Goal: Book appointment/travel/reservation

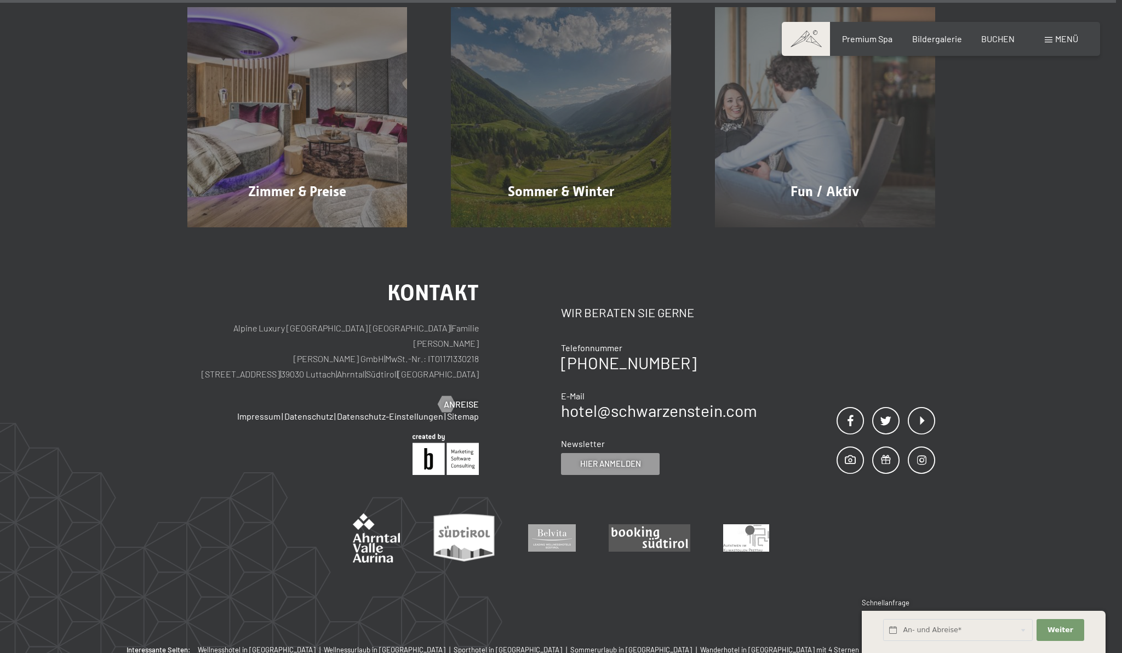
scroll to position [5784, 0]
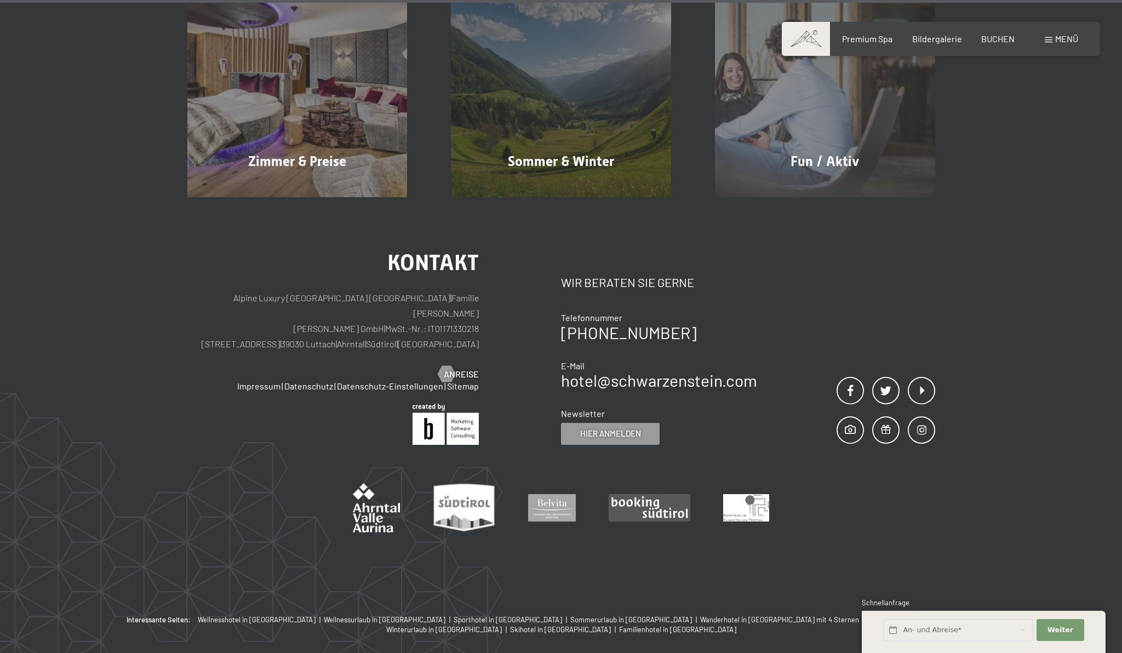
click at [1024, 479] on div "Kontakt Alpine Luxury SPA Resort SCHWARZENSTEIN | Familie Zimmerhofer Otmar Zim…" at bounding box center [561, 405] width 1122 height 417
click at [1066, 634] on span "Weiter" at bounding box center [1060, 630] width 26 height 10
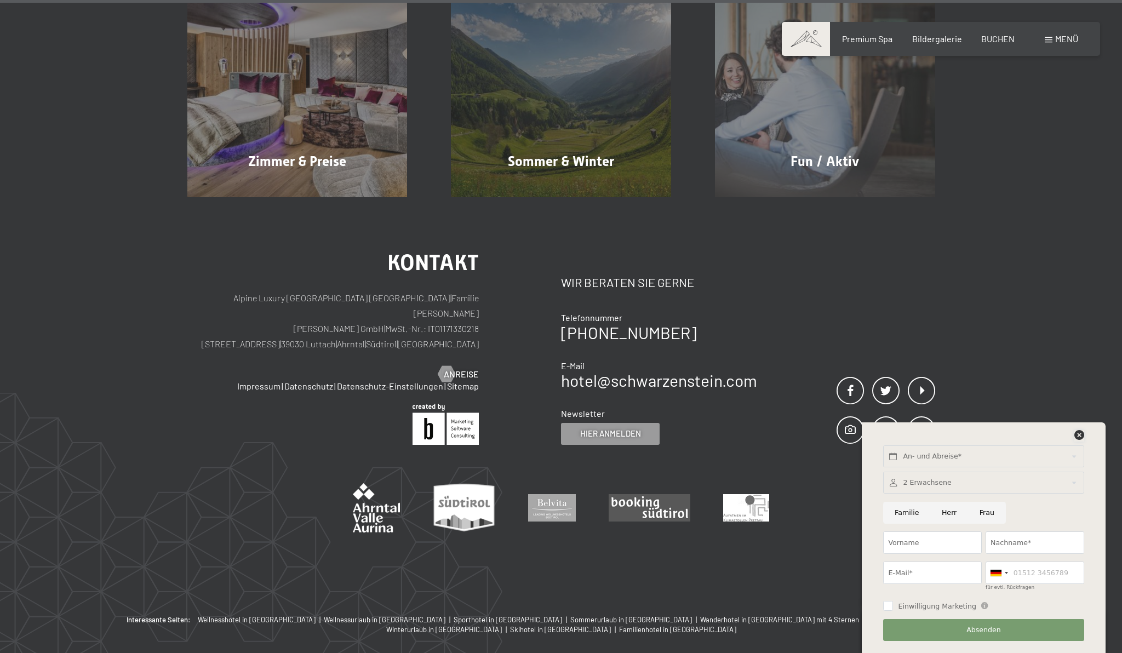
drag, startPoint x: 1077, startPoint y: 433, endPoint x: 1018, endPoint y: 342, distance: 108.5
click at [1076, 429] on div "An- und Abreise* Weiter Adressfelder ausblenden 2 Erwachsene 2 Erwachsene Älter…" at bounding box center [983, 537] width 216 height 231
click at [1018, 340] on div "Kontakt Alpine Luxury SPA Resort SCHWARZENSTEIN | Familie Zimmerhofer Otmar Zim…" at bounding box center [561, 405] width 1122 height 417
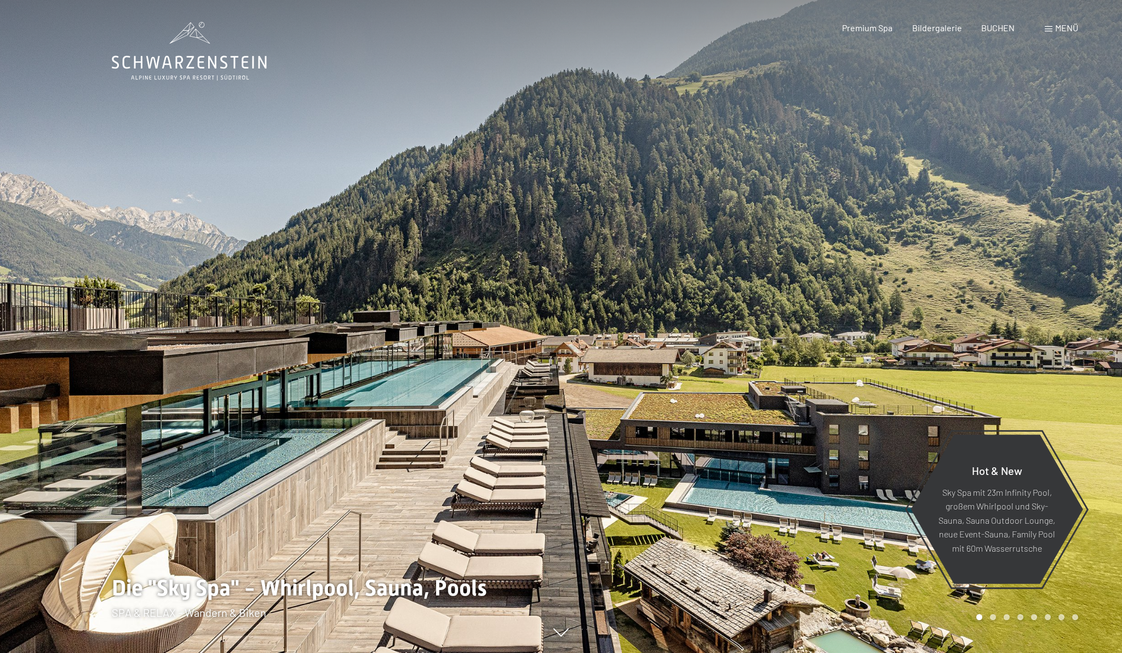
click at [733, 406] on div at bounding box center [841, 326] width 561 height 653
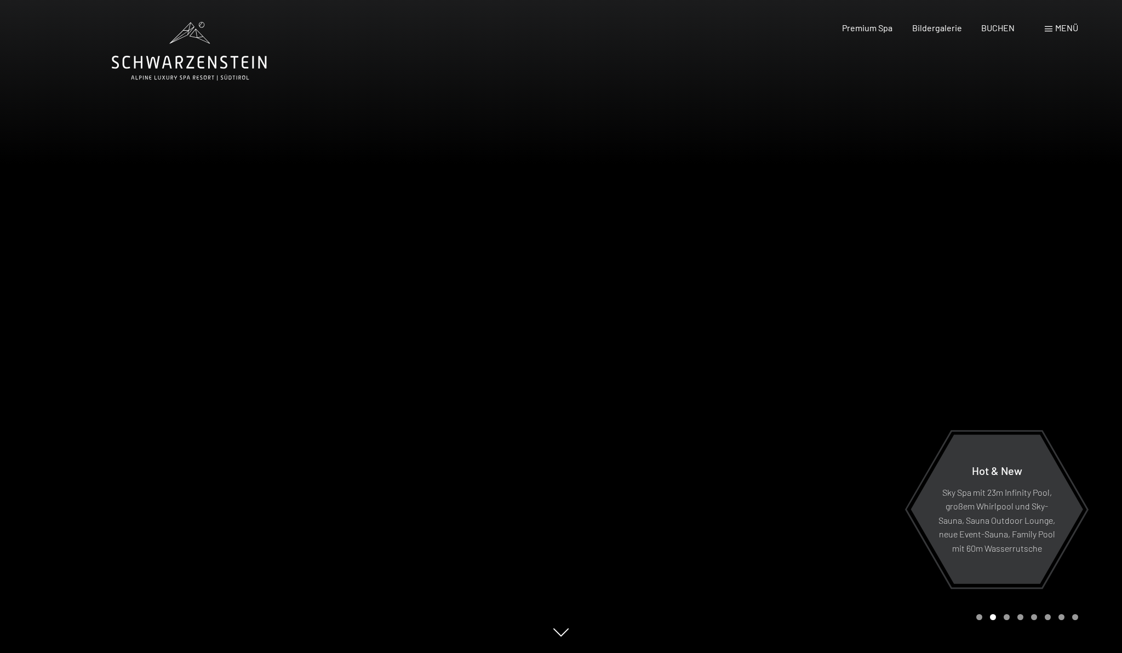
click at [758, 384] on div at bounding box center [841, 326] width 561 height 653
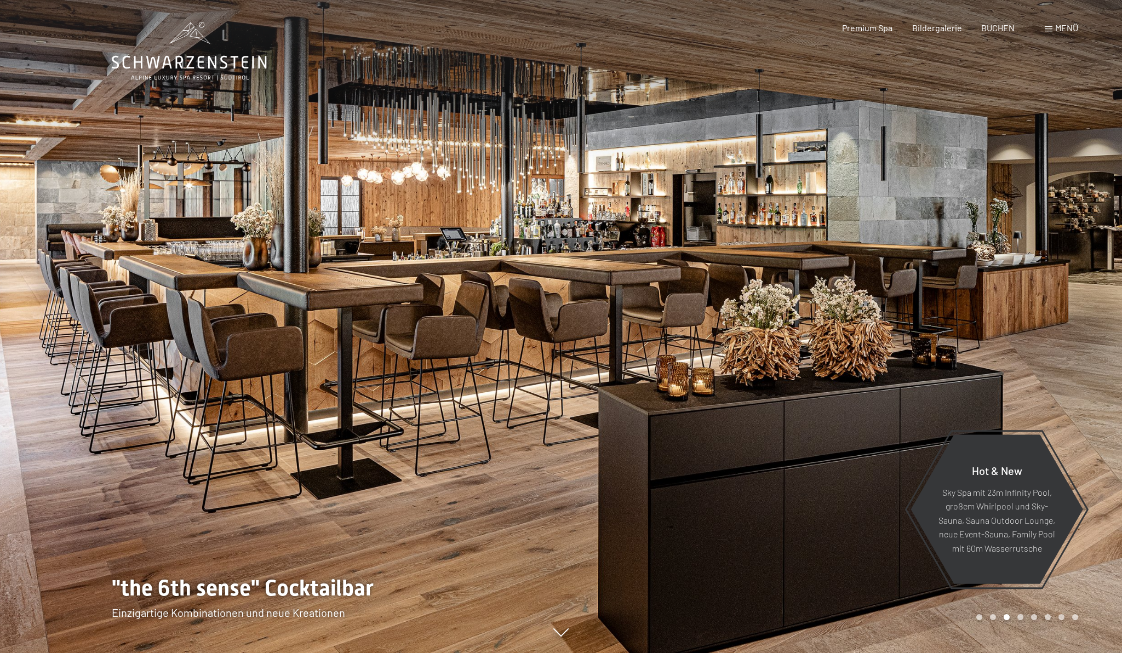
click at [758, 384] on div at bounding box center [841, 326] width 561 height 653
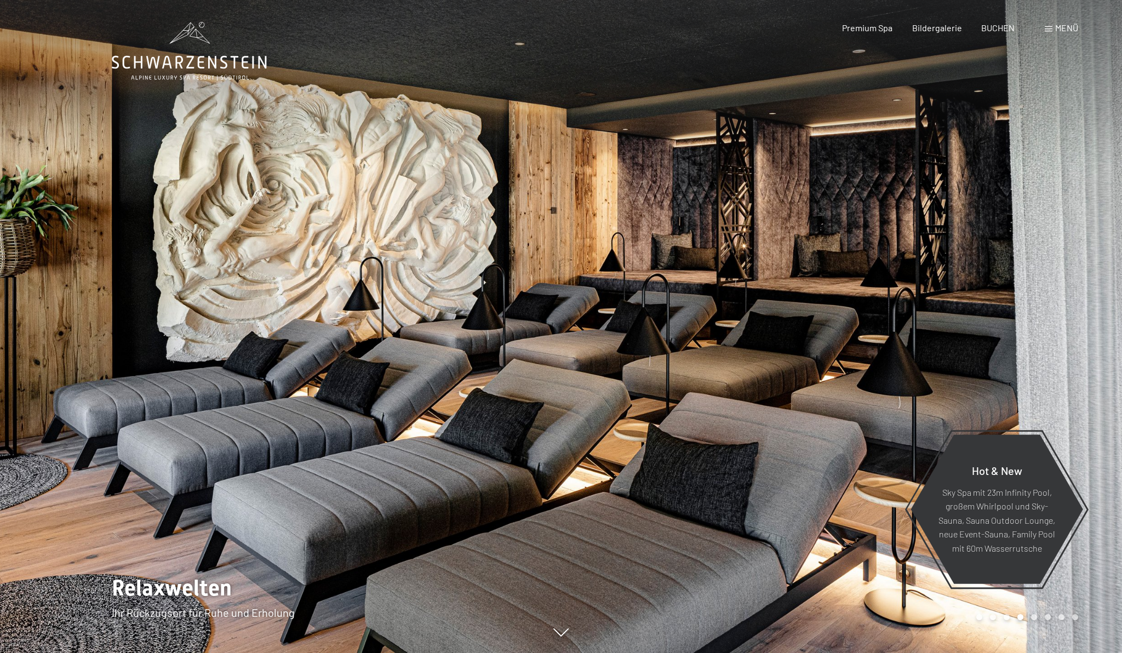
click at [758, 384] on div at bounding box center [841, 326] width 561 height 653
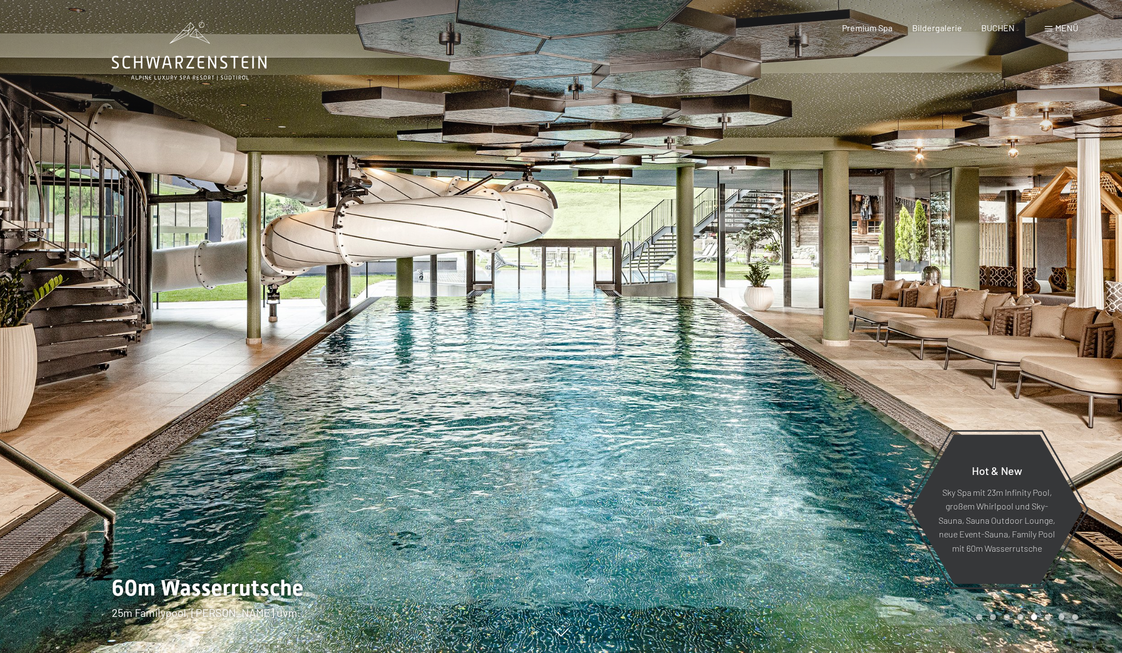
click at [758, 384] on div at bounding box center [841, 326] width 561 height 653
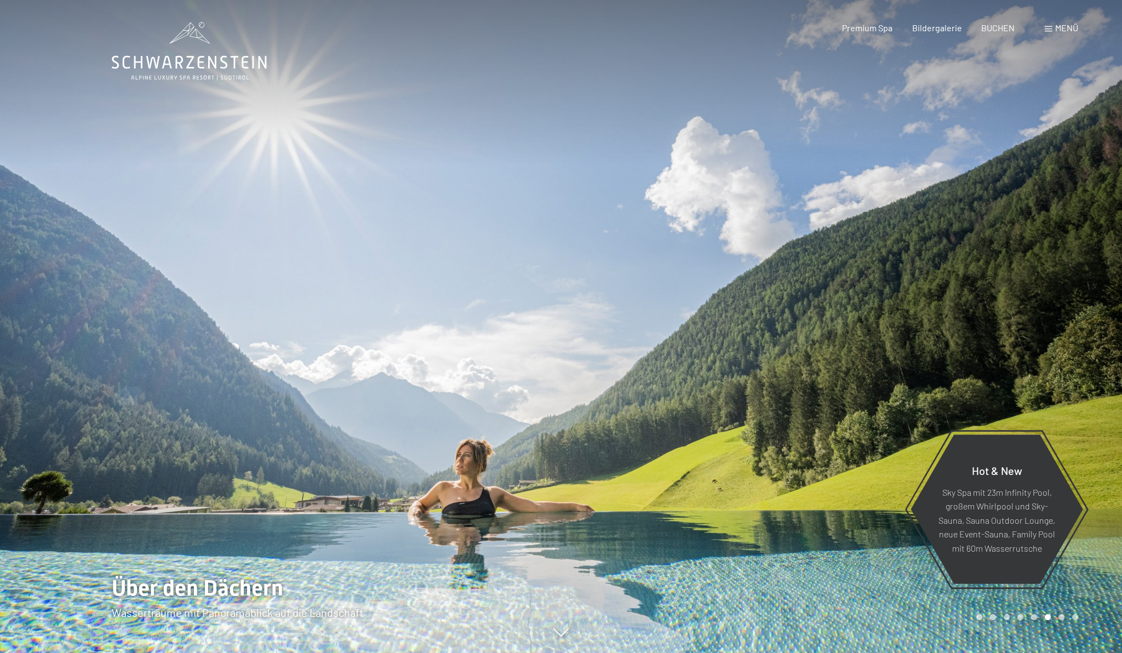
click at [758, 384] on div at bounding box center [841, 326] width 561 height 653
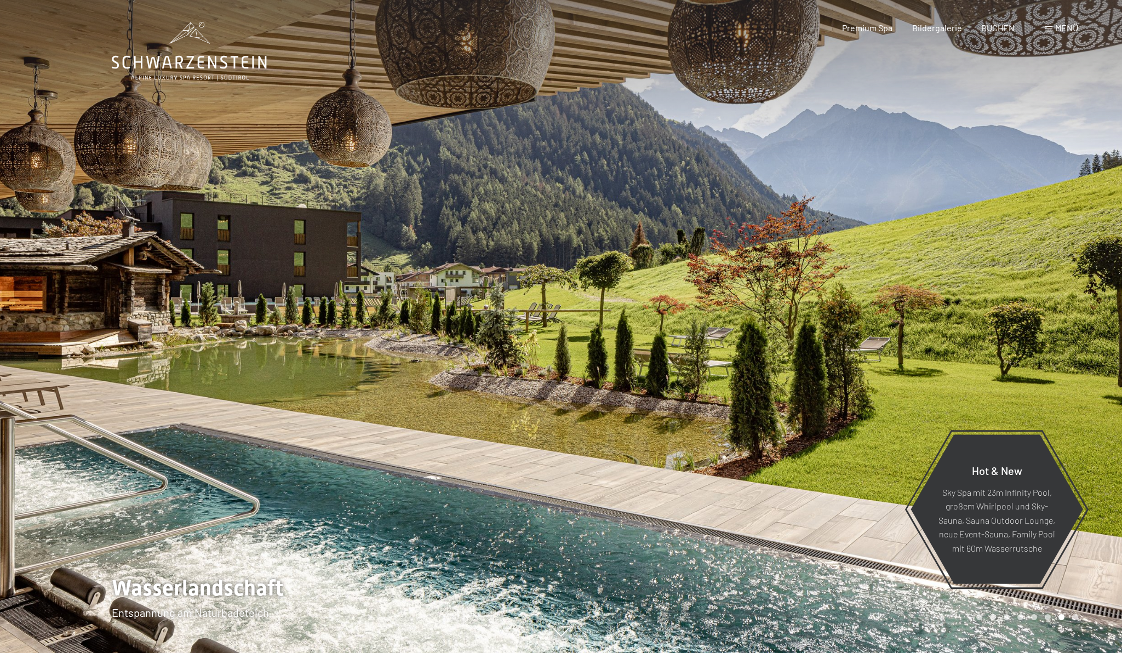
click at [758, 384] on div at bounding box center [841, 326] width 561 height 653
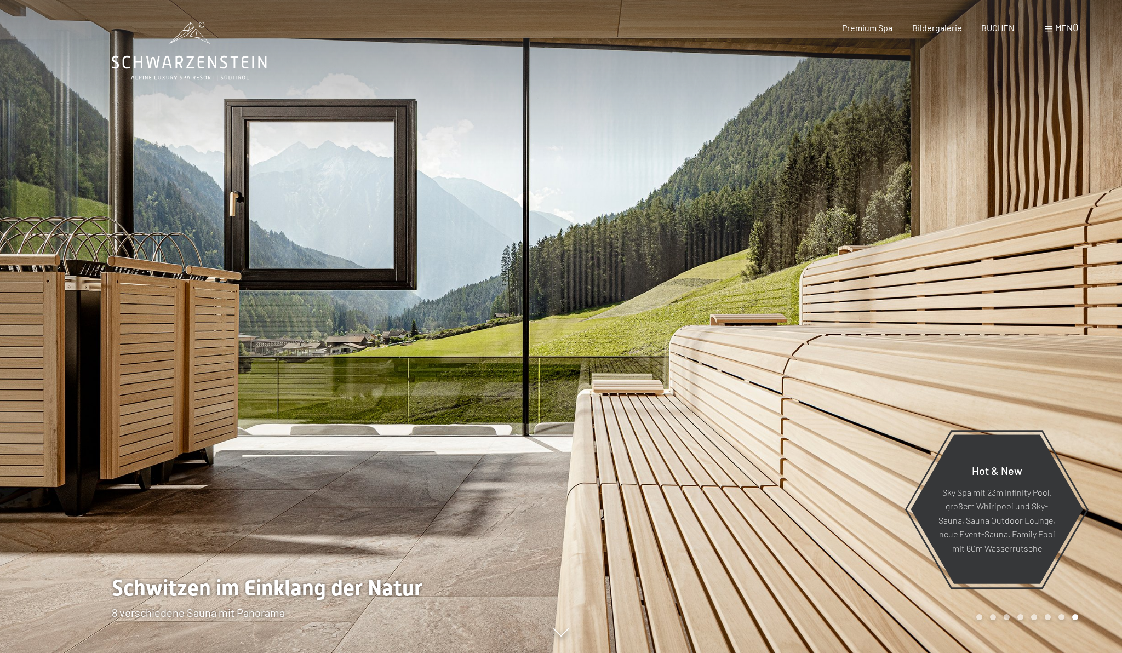
click at [758, 384] on div at bounding box center [841, 326] width 561 height 653
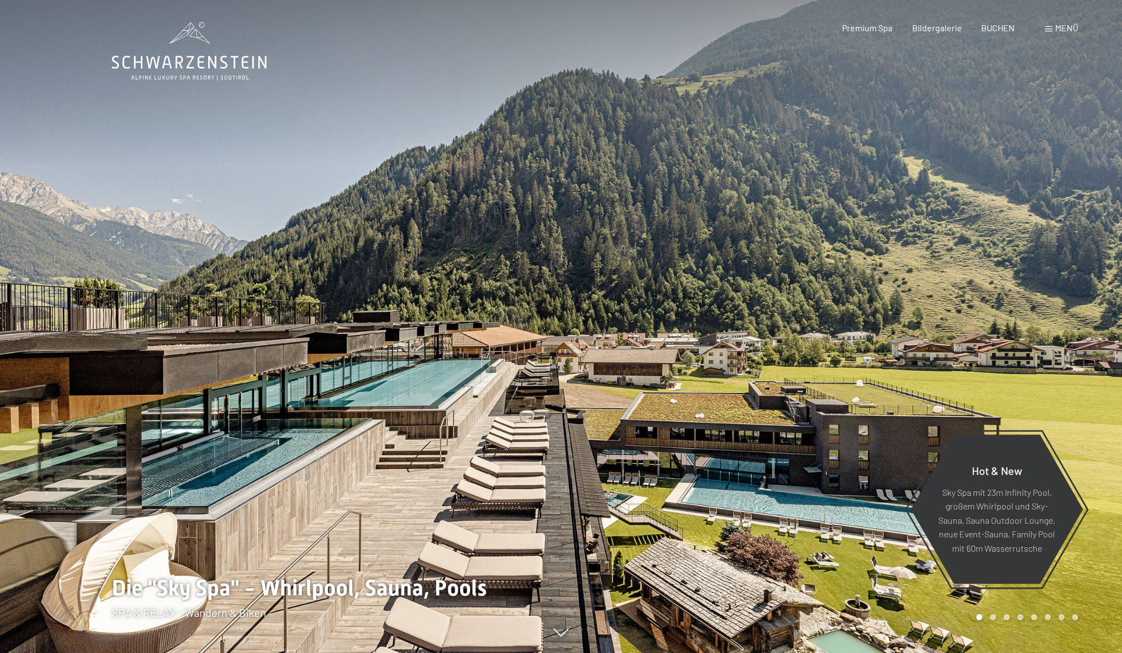
click at [758, 384] on div at bounding box center [841, 326] width 561 height 653
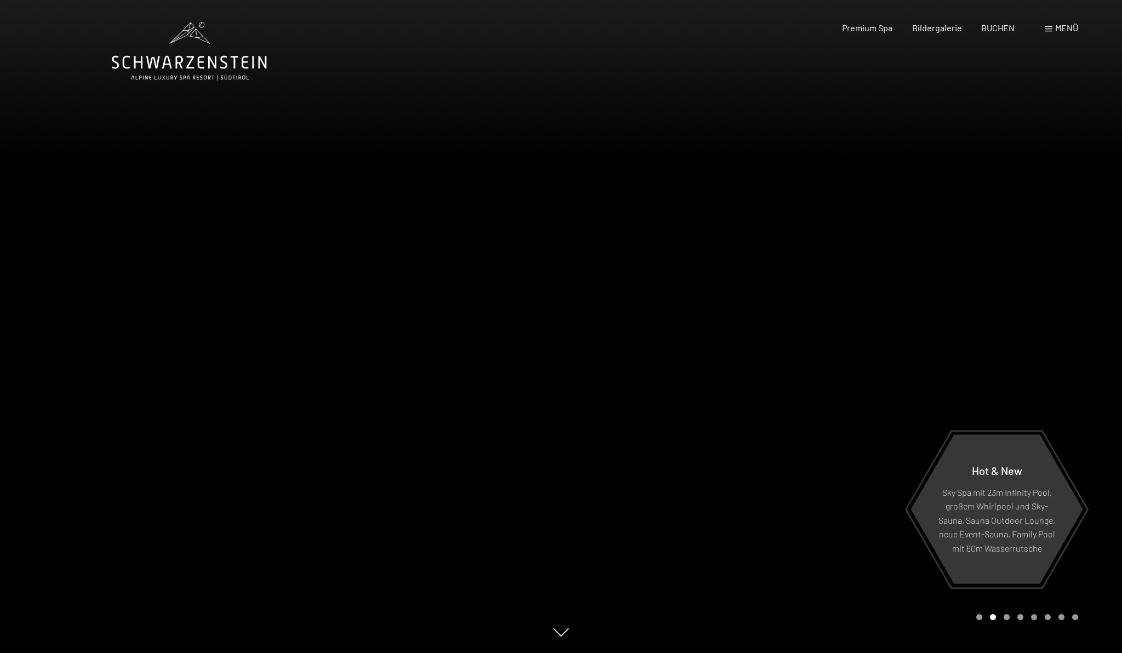
click at [1062, 29] on span "Menü" at bounding box center [1066, 27] width 23 height 10
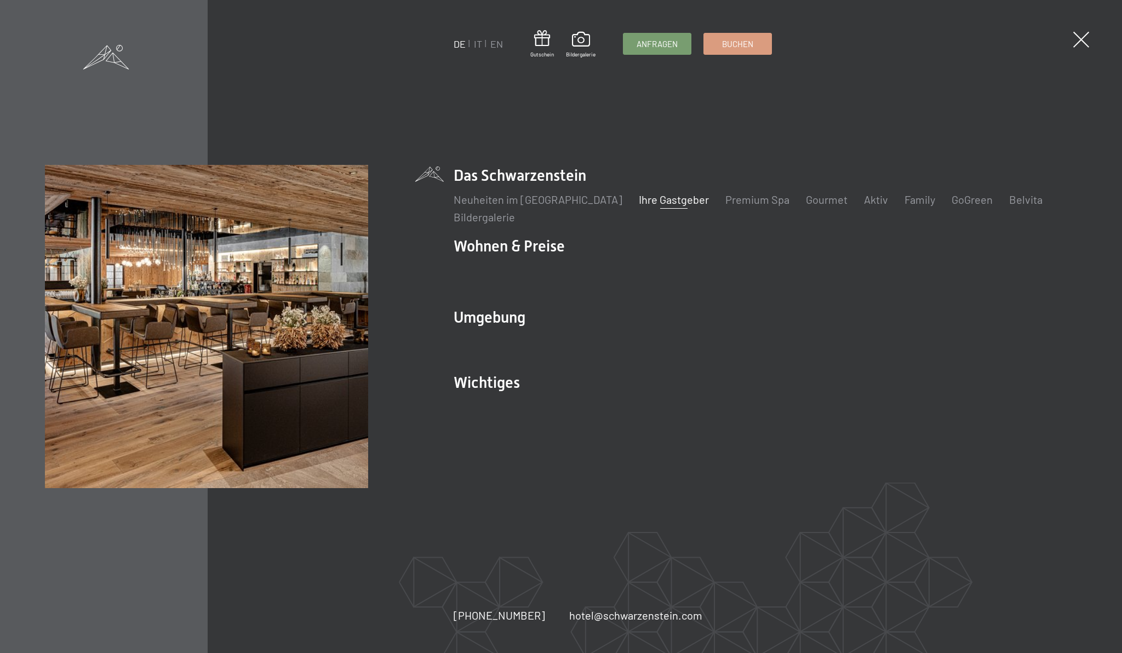
click at [639, 198] on link "Ihre Gastgeber" at bounding box center [674, 199] width 70 height 13
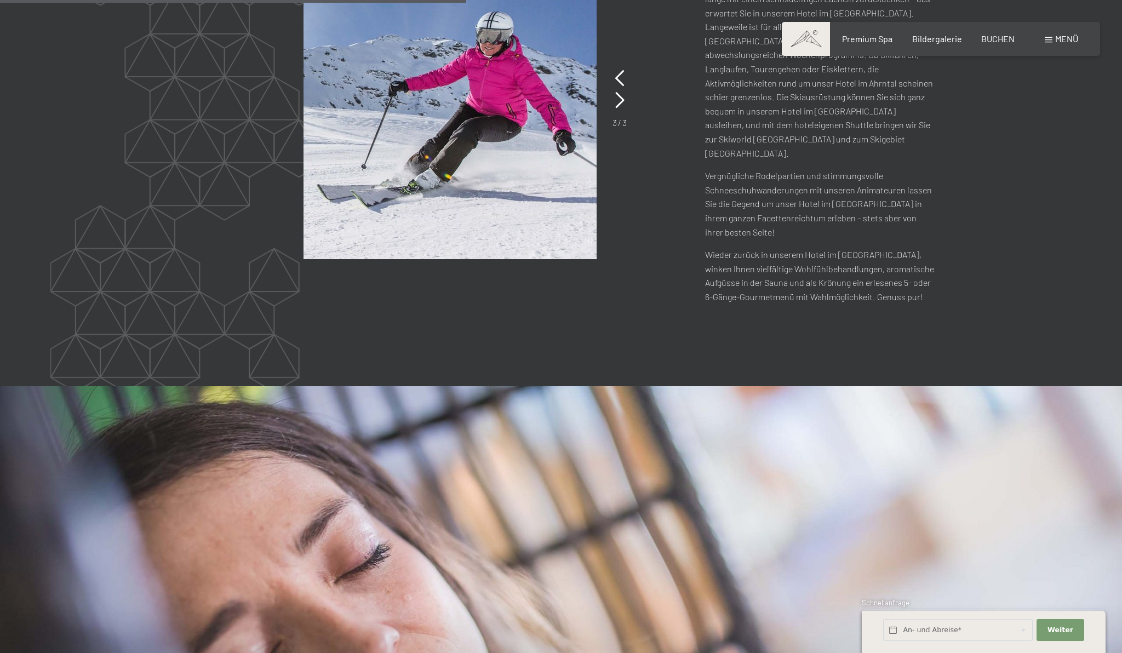
scroll to position [1633, 0]
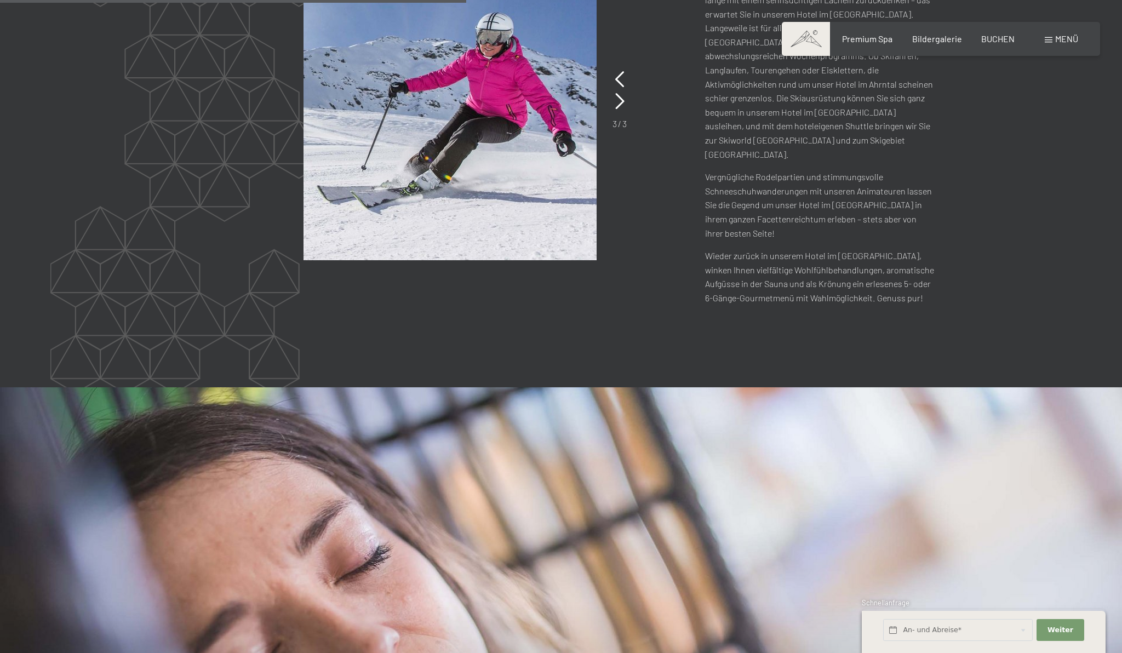
click at [572, 495] on img at bounding box center [561, 627] width 1122 height 480
